Goal: Find specific page/section: Find specific page/section

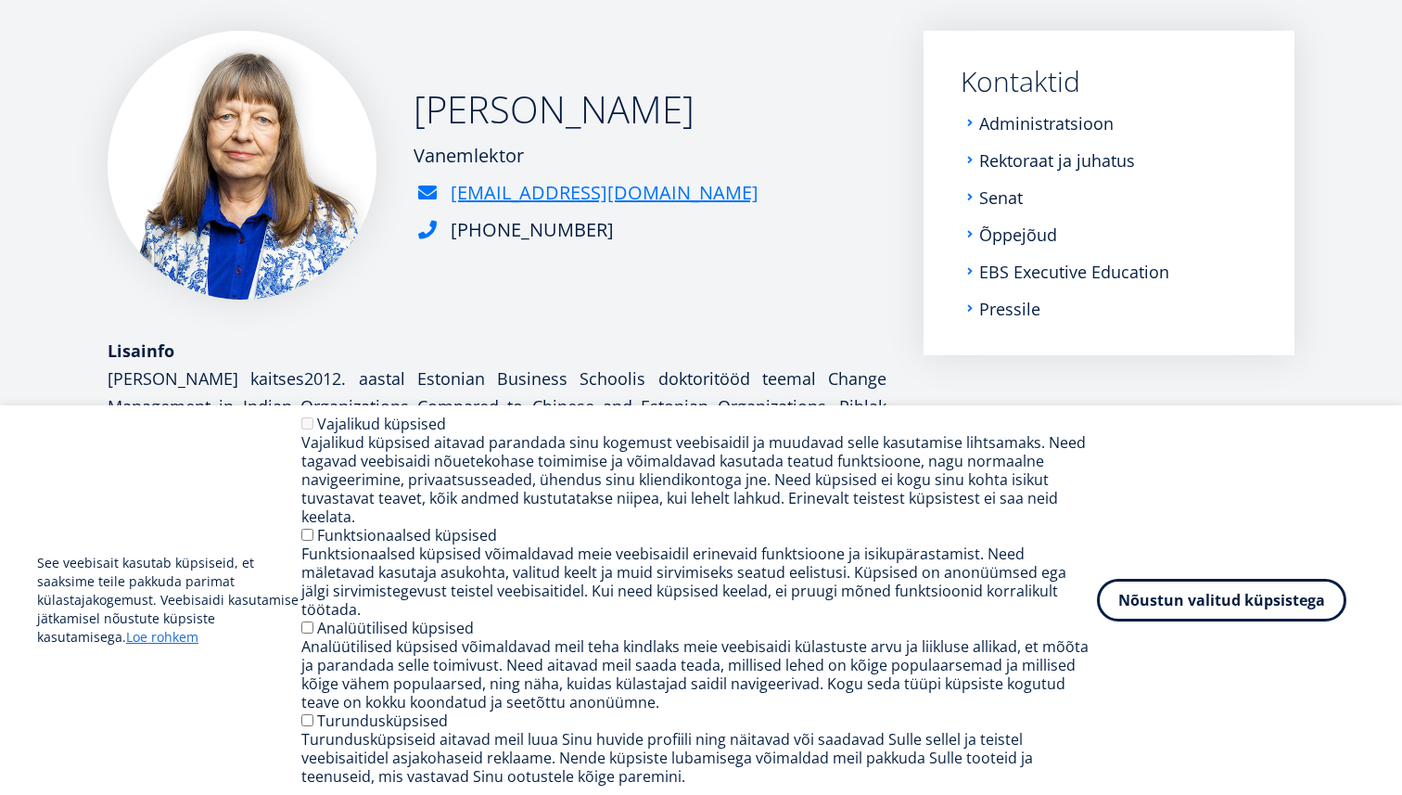
scroll to position [309, 0]
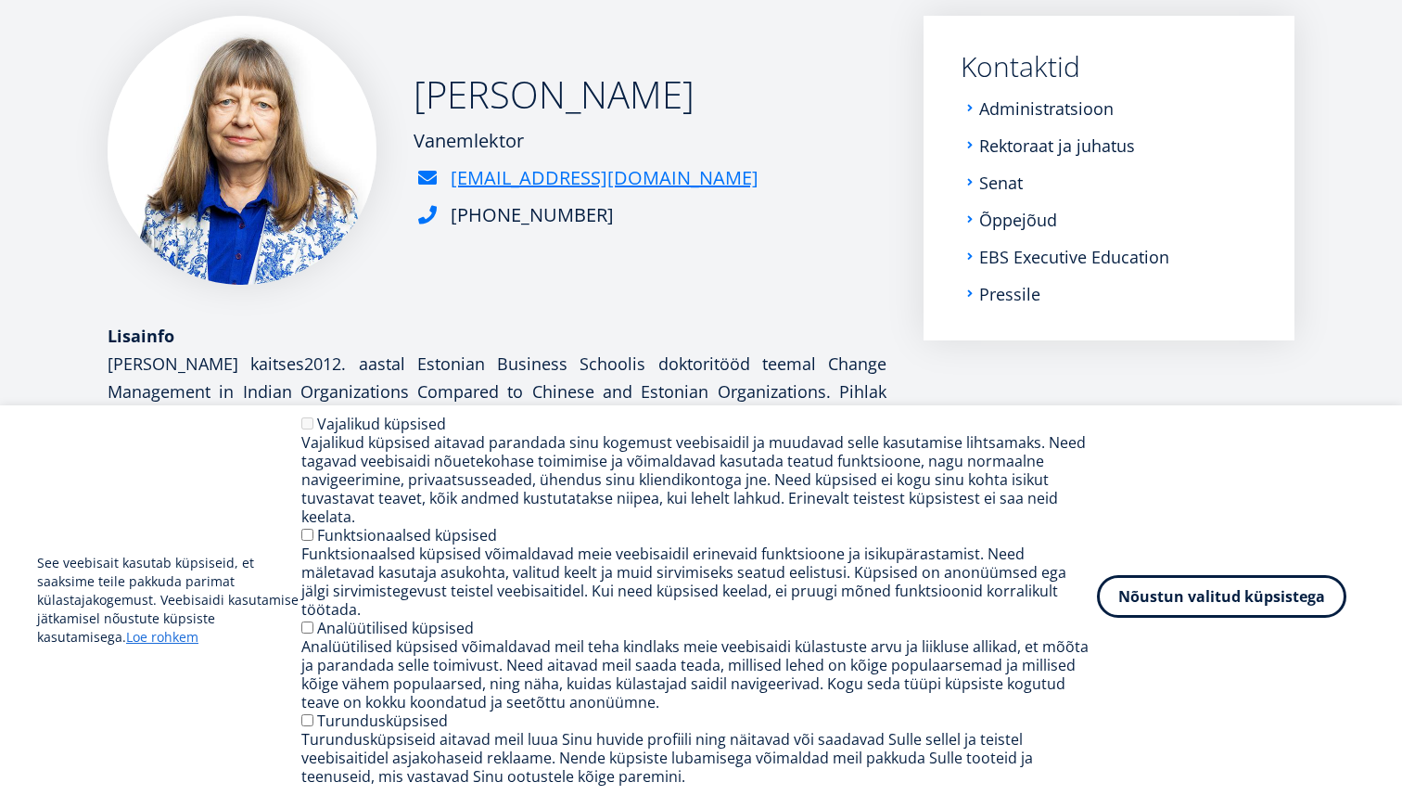
click at [1168, 615] on button "Nõustun valitud küpsistega" at bounding box center [1221, 596] width 249 height 43
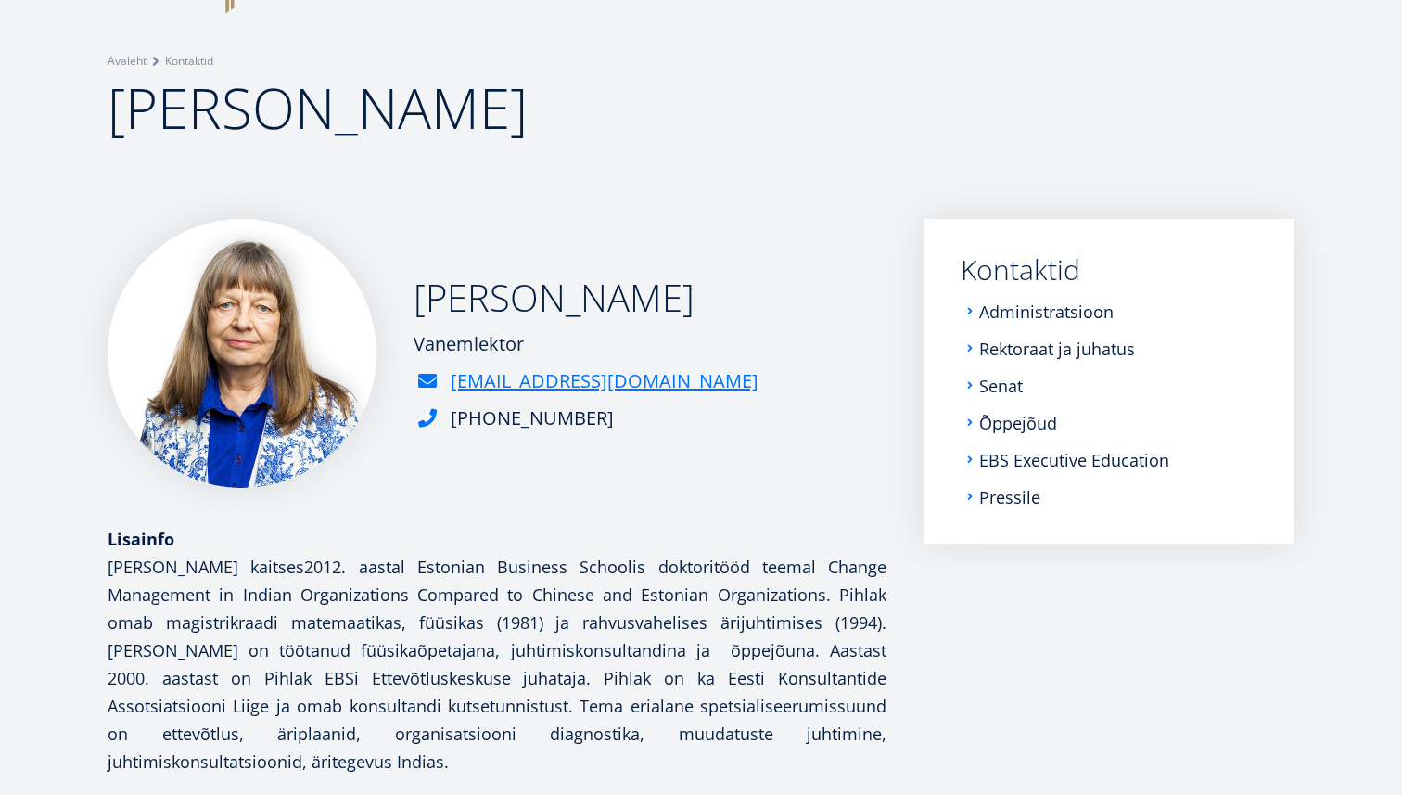
scroll to position [92, 0]
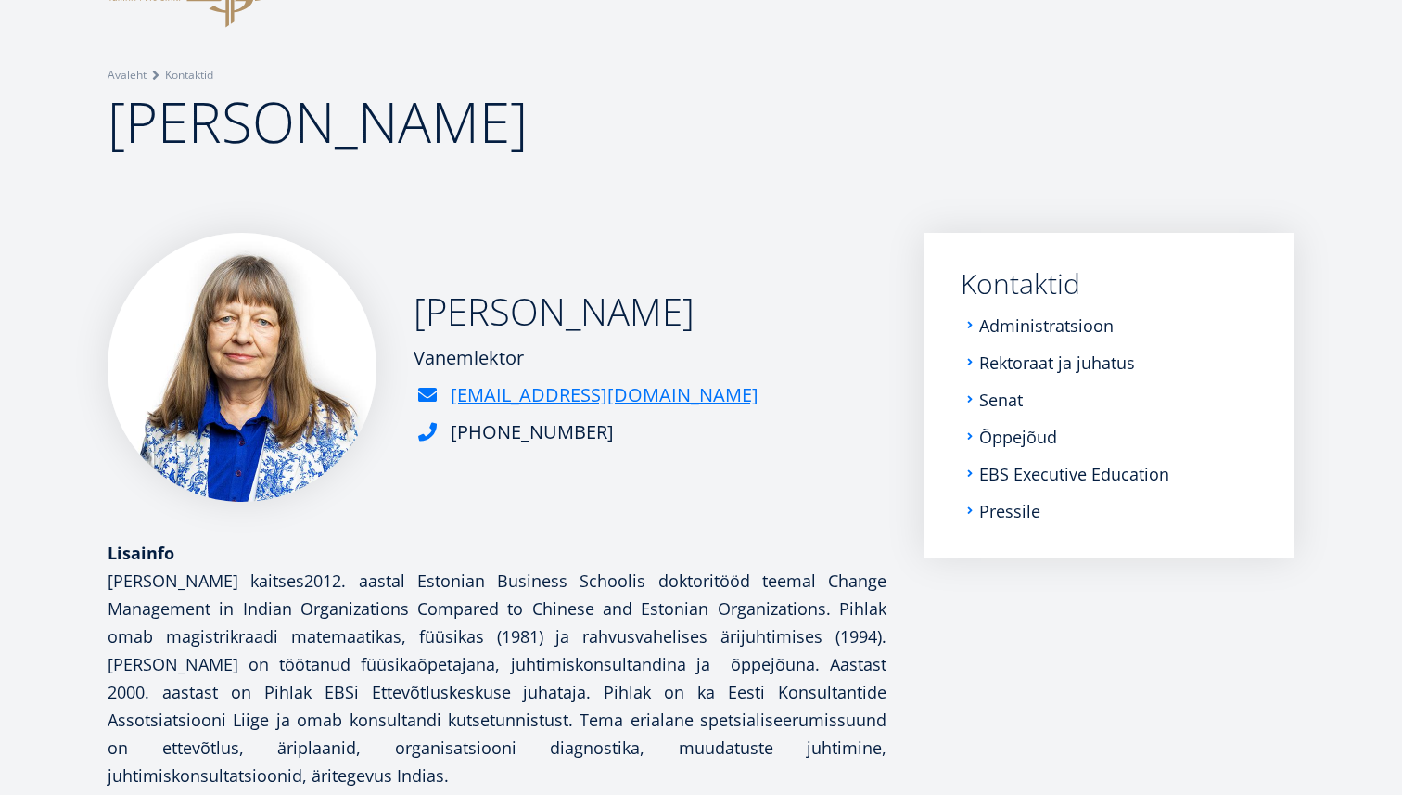
click at [839, 632] on h4 "[PERSON_NAME] kaitses 2012. aastal Estonian Business Schoolis doktoritööd teema…" at bounding box center [497, 678] width 779 height 223
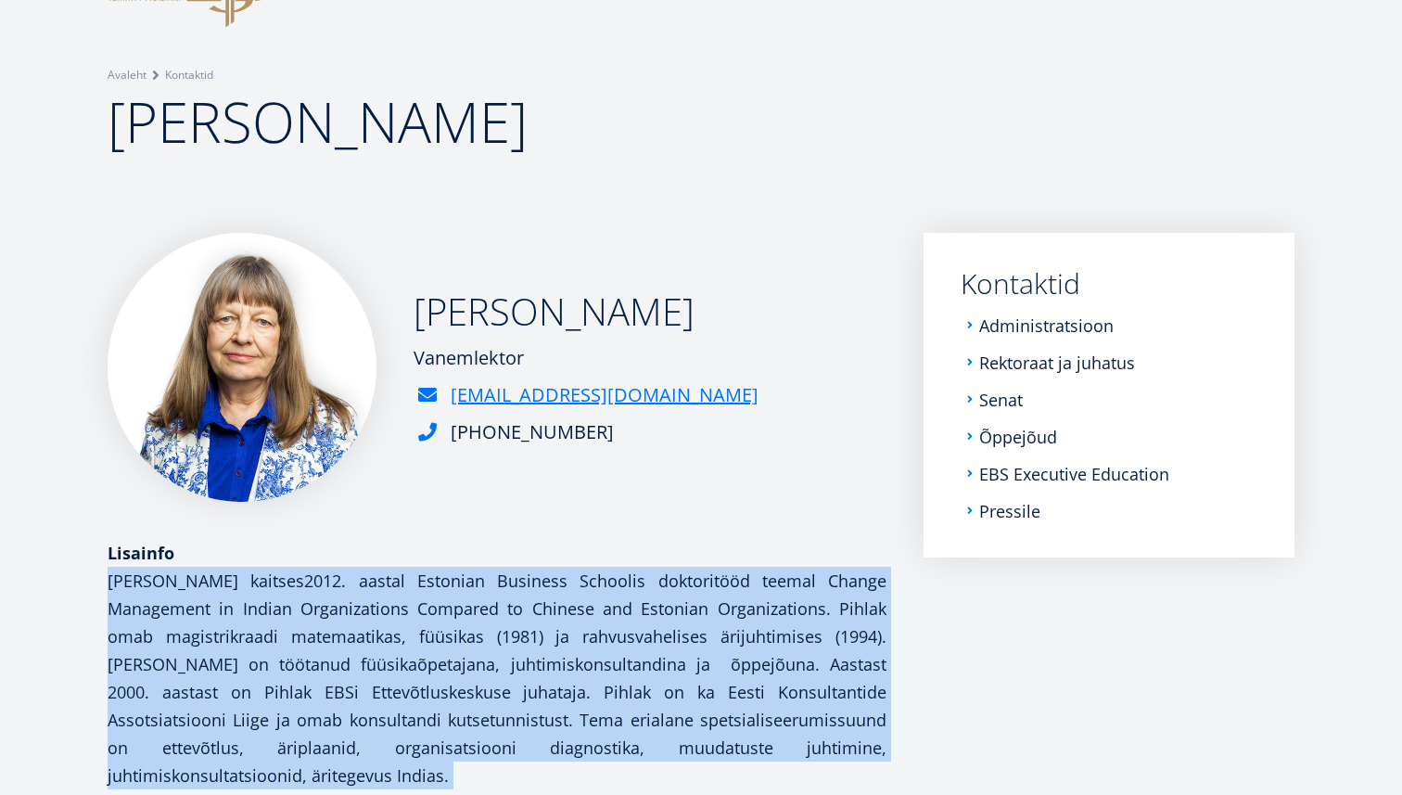
click at [839, 632] on h4 "[PERSON_NAME] kaitses 2012. aastal Estonian Business Schoolis doktoritööd teema…" at bounding box center [497, 678] width 779 height 223
click at [839, 632] on h4 "Ülle Pihlak kaitses 2012. aastal Estonian Business Schoolis doktoritööd teemal …" at bounding box center [497, 678] width 779 height 223
click at [850, 651] on h4 "Ülle Pihlak kaitses 2012. aastal Estonian Business Schoolis doktoritööd teemal …" at bounding box center [497, 678] width 779 height 223
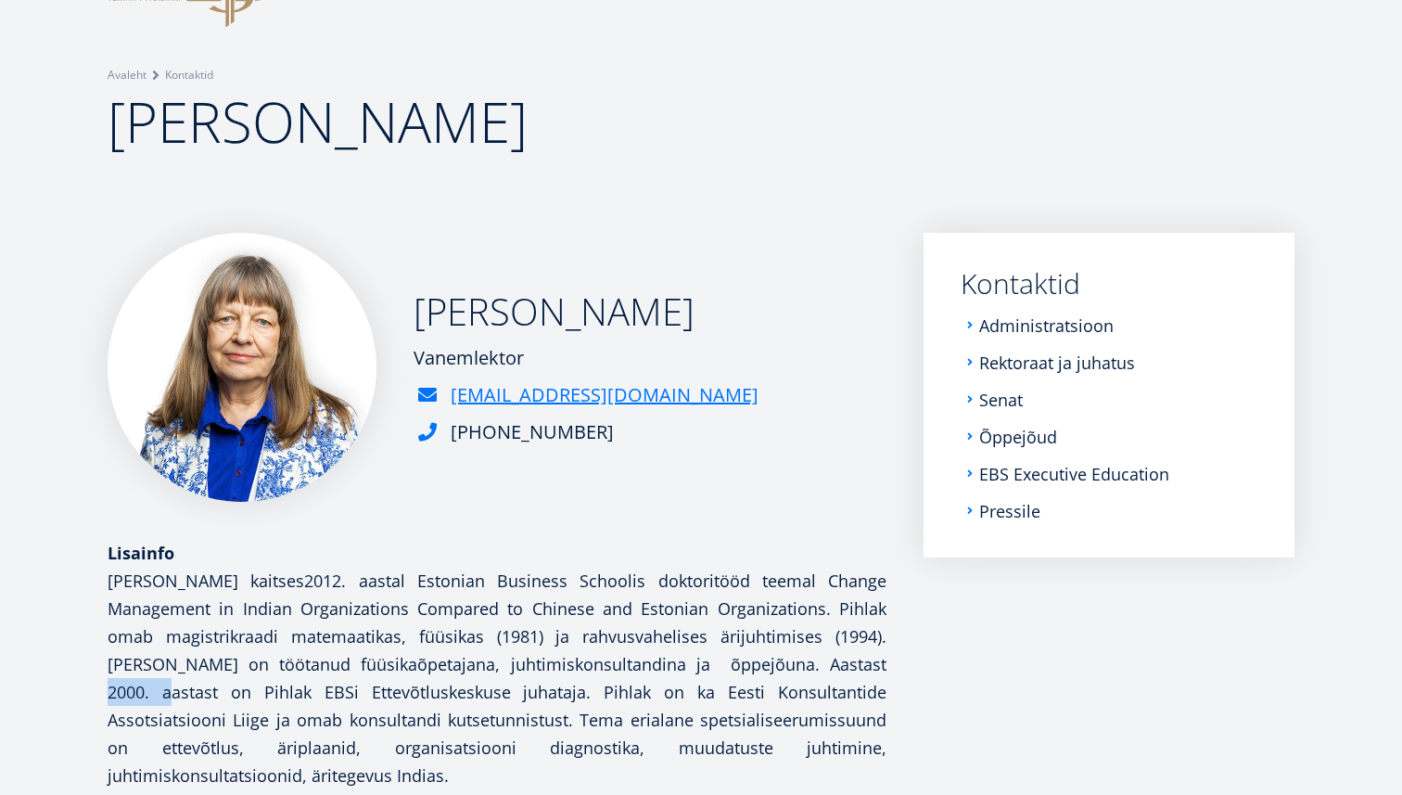
click at [850, 651] on h4 "Ülle Pihlak kaitses 2012. aastal Estonian Business Schoolis doktoritööd teemal …" at bounding box center [497, 678] width 779 height 223
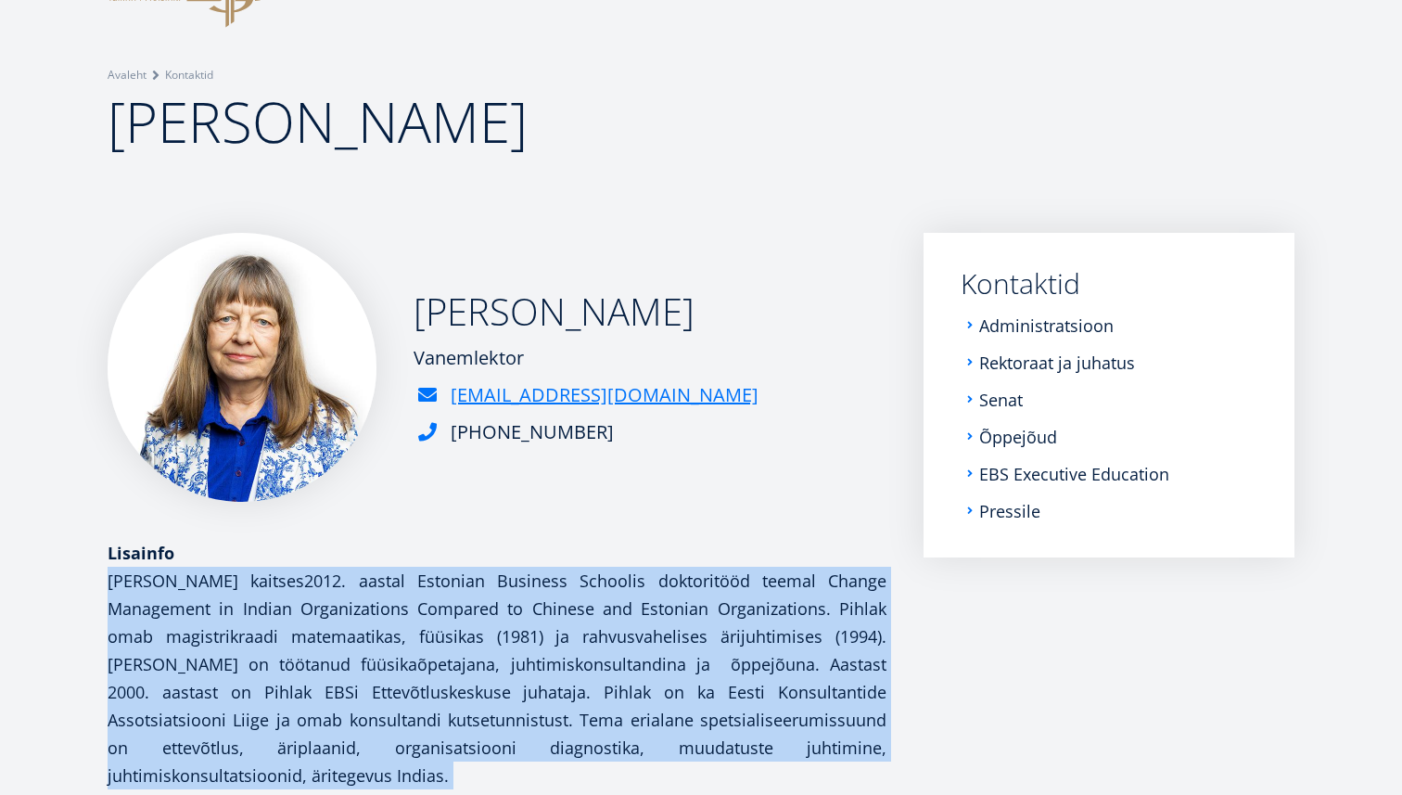
click at [850, 651] on h4 "Ülle Pihlak kaitses 2012. aastal Estonian Business Schoolis doktoritööd teemal …" at bounding box center [497, 678] width 779 height 223
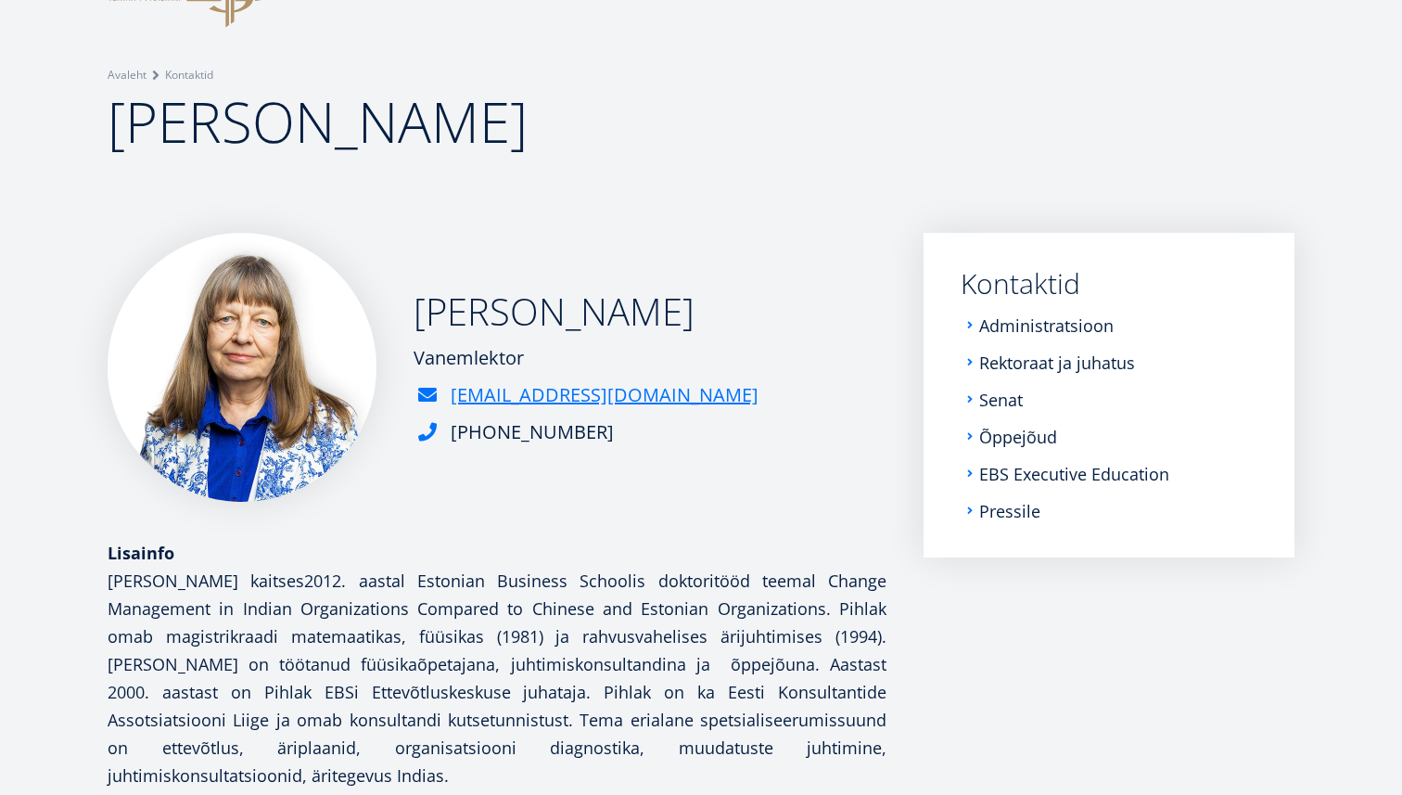
click at [811, 631] on h4 "Ülle Pihlak kaitses 2012. aastal Estonian Business Schoolis doktoritööd teemal …" at bounding box center [497, 678] width 779 height 223
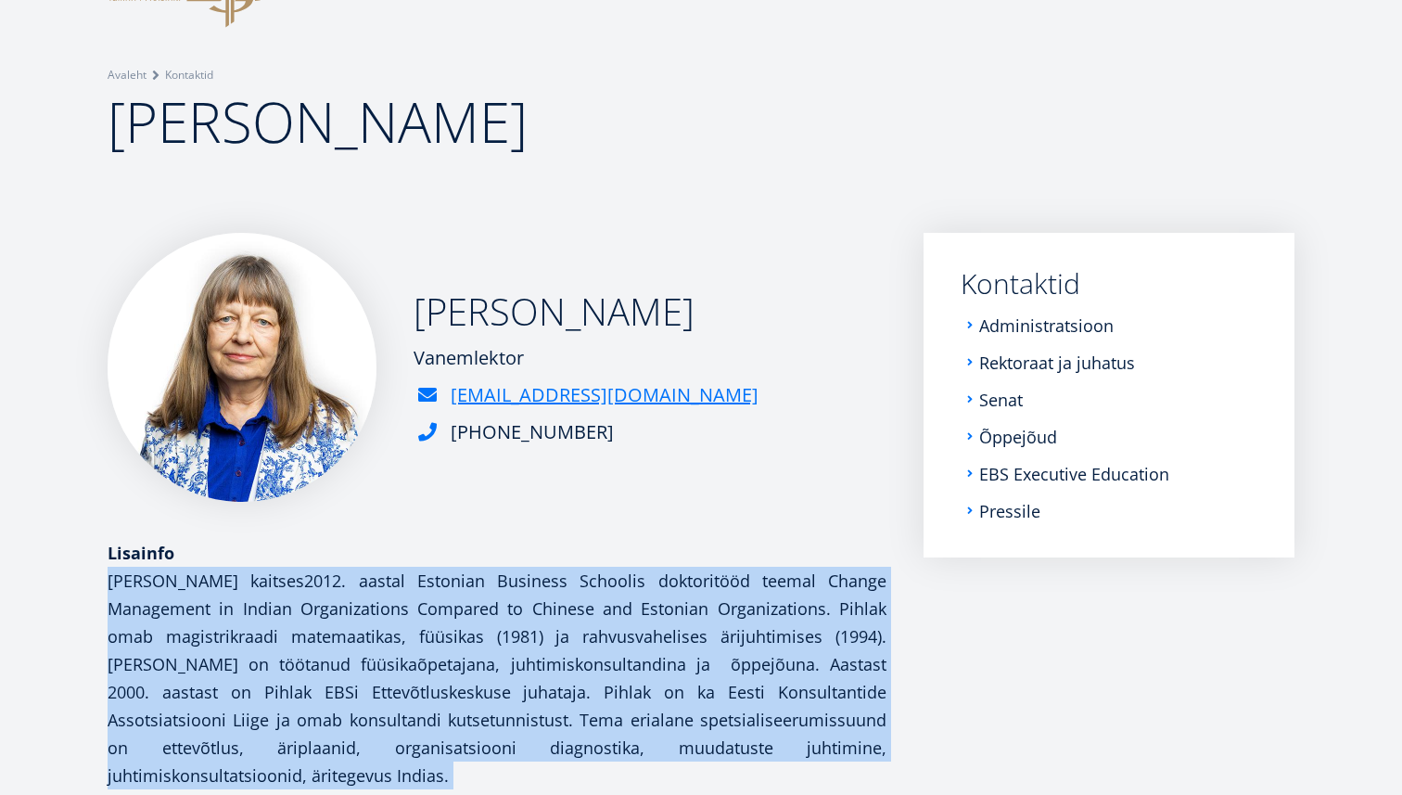
click at [811, 631] on h4 "Ülle Pihlak kaitses 2012. aastal Estonian Business Schoolis doktoritööd teemal …" at bounding box center [497, 678] width 779 height 223
click at [888, 631] on div "Ülle Pihlak Vanemlektor ylle.pihlak@ebs.ee +372 665 1381 Lisainfo Ülle Pihlak k…" at bounding box center [701, 553] width 1187 height 640
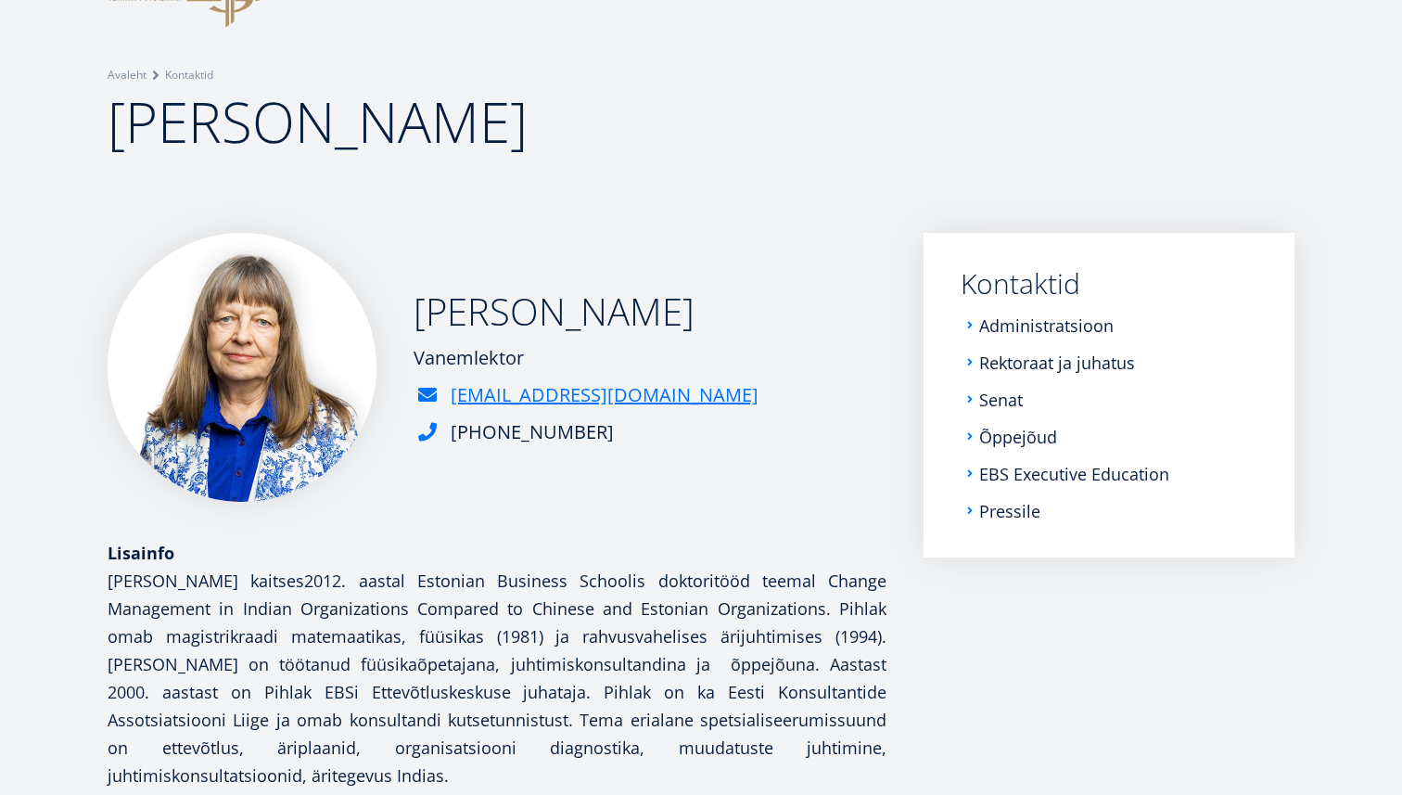
click at [767, 330] on div "Ülle Pihlak Vanemlektor ylle.pihlak@ebs.ee +372 665 1381" at bounding box center [497, 367] width 779 height 269
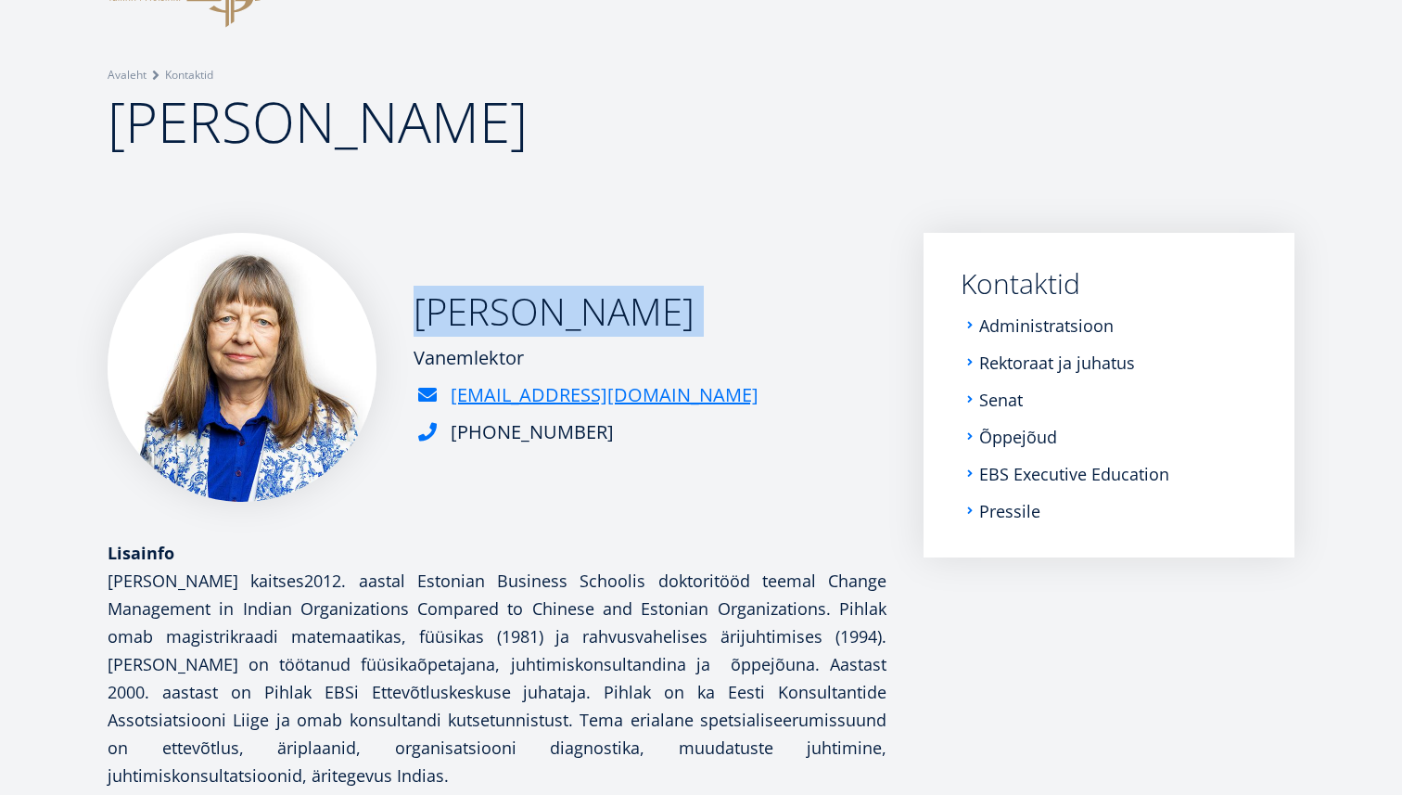
click at [767, 330] on div "Ülle Pihlak Vanemlektor ylle.pihlak@ebs.ee +372 665 1381" at bounding box center [497, 367] width 779 height 269
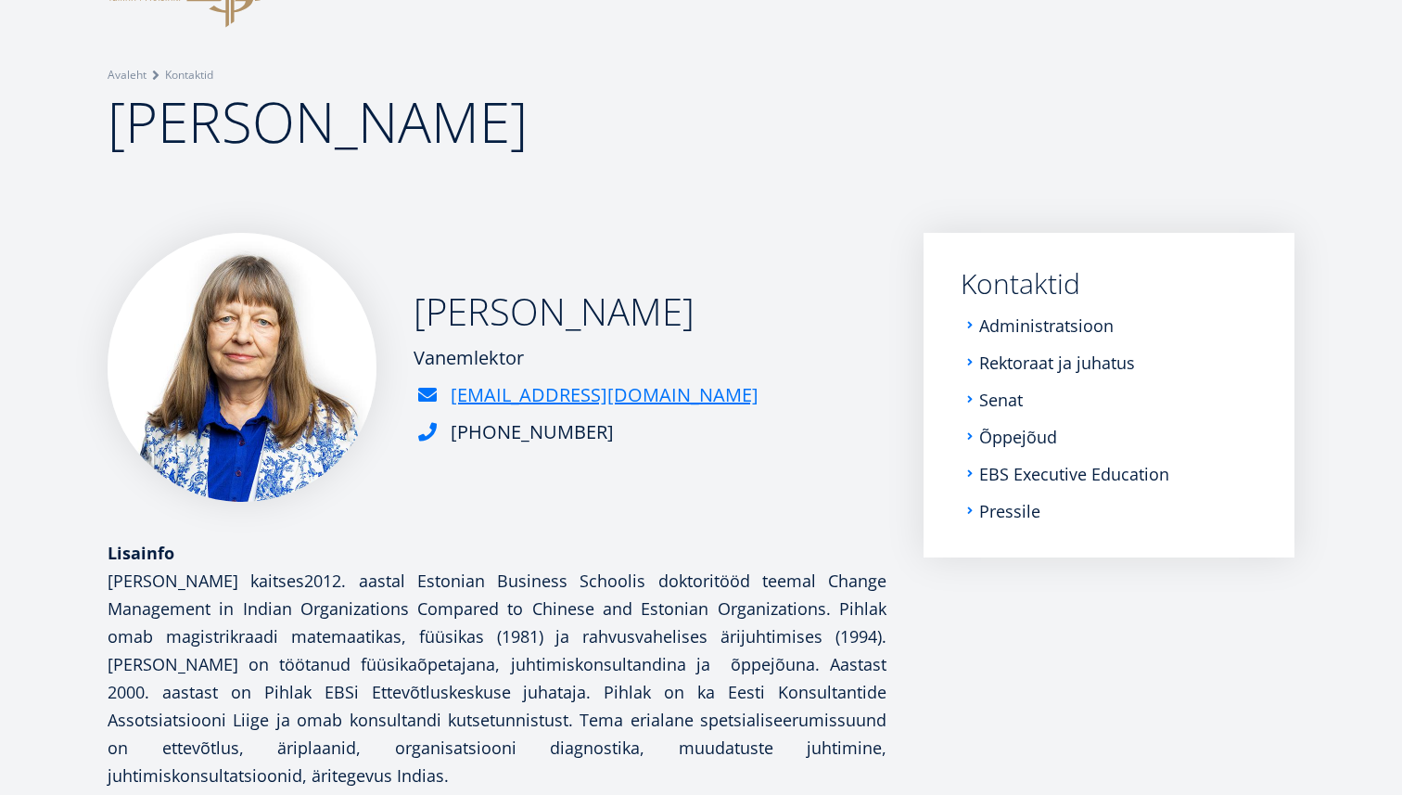
click at [786, 412] on div "Ülle Pihlak Vanemlektor ylle.pihlak@ebs.ee +372 665 1381" at bounding box center [497, 367] width 779 height 269
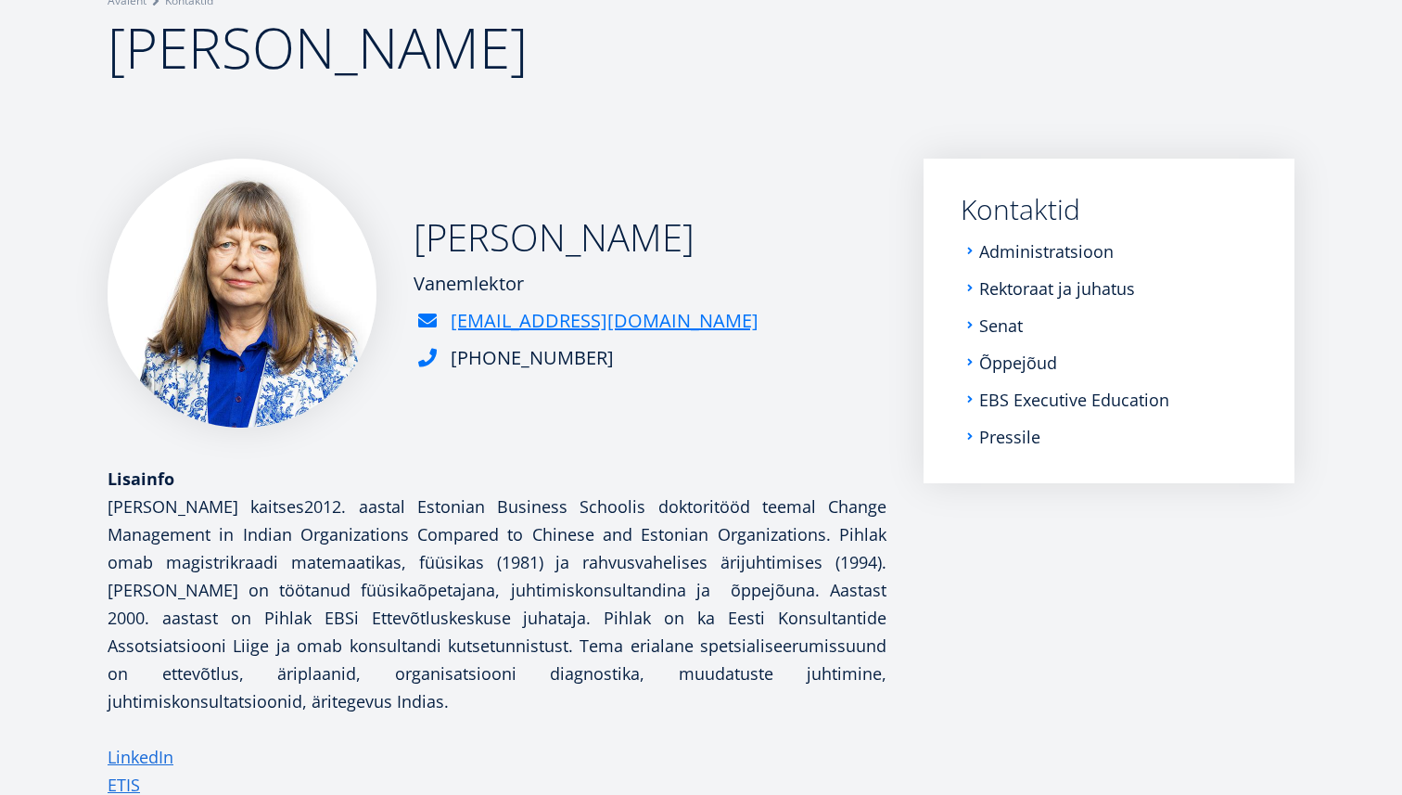
scroll to position [215, 0]
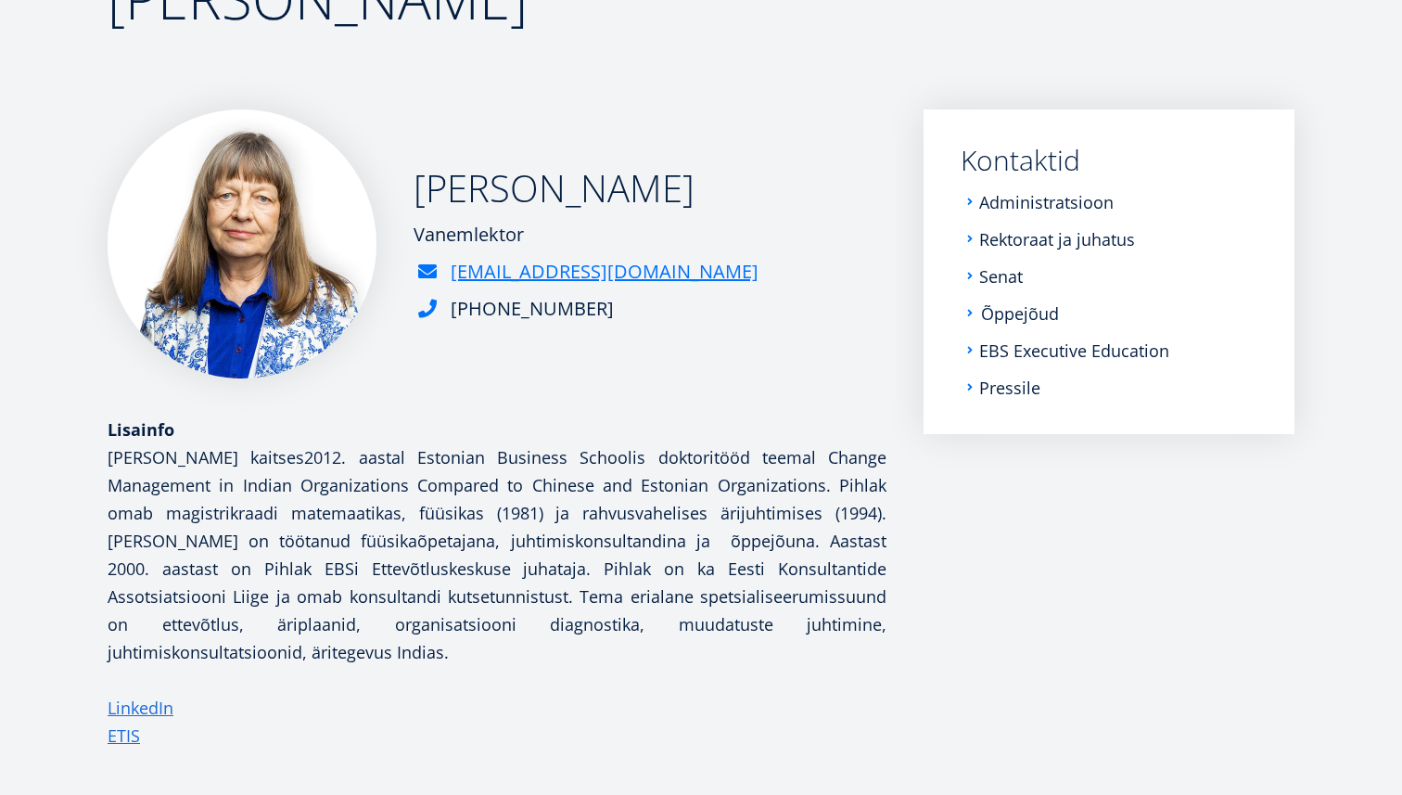
click at [1009, 318] on link "Õppejõud" at bounding box center [1020, 313] width 78 height 19
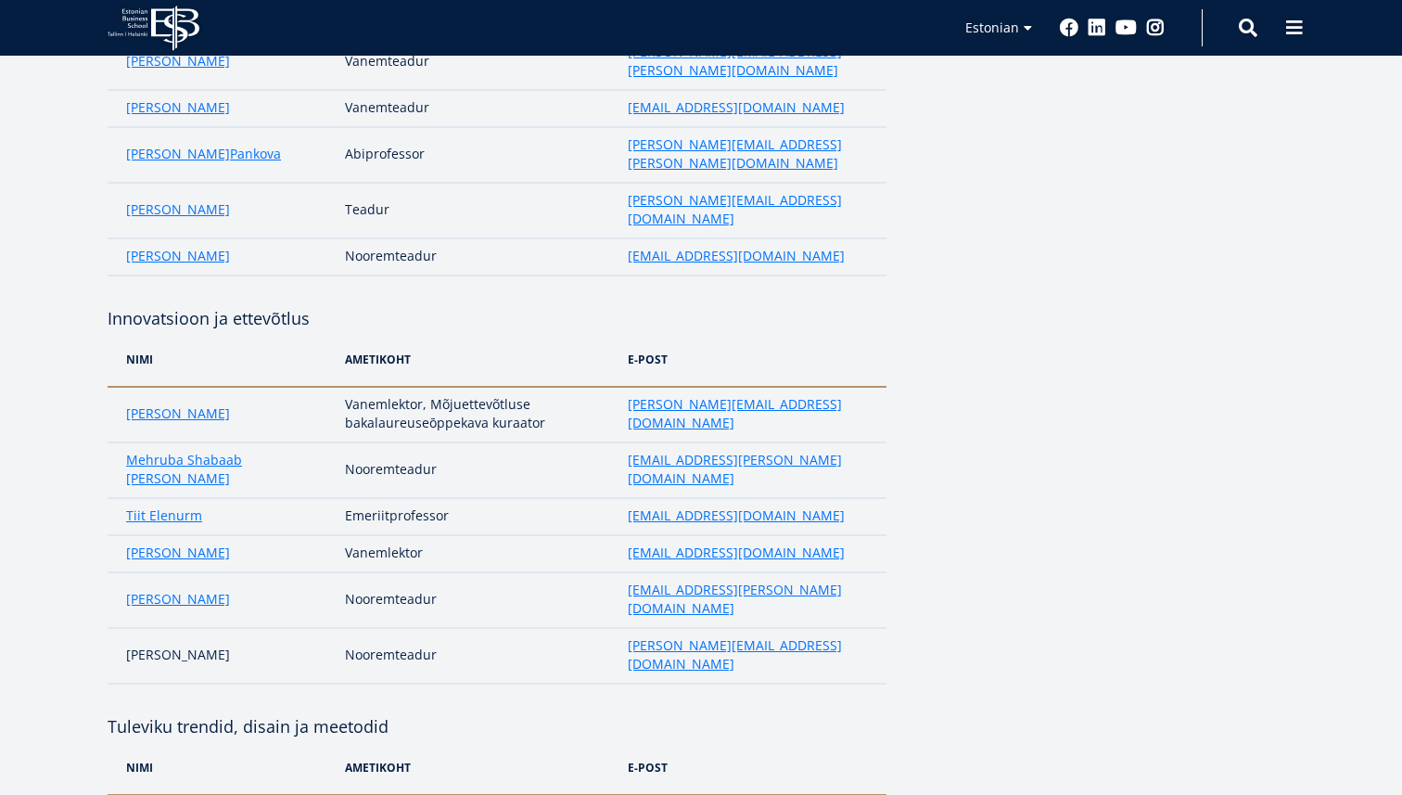
scroll to position [407, 0]
